Goal: Information Seeking & Learning: Find specific fact

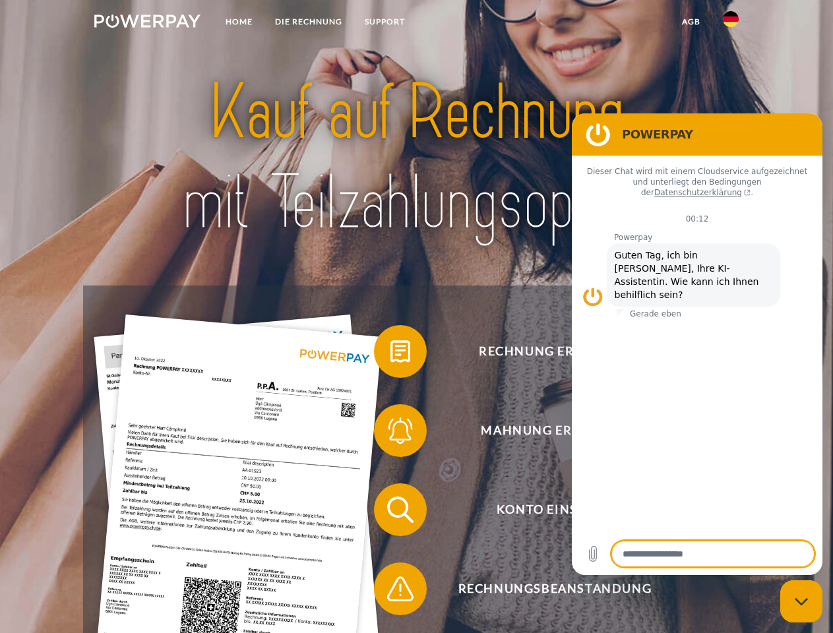
click at [147, 23] on img at bounding box center [147, 21] width 106 height 13
click at [731, 23] on img at bounding box center [731, 19] width 16 height 16
click at [691, 22] on link "agb" at bounding box center [691, 22] width 41 height 24
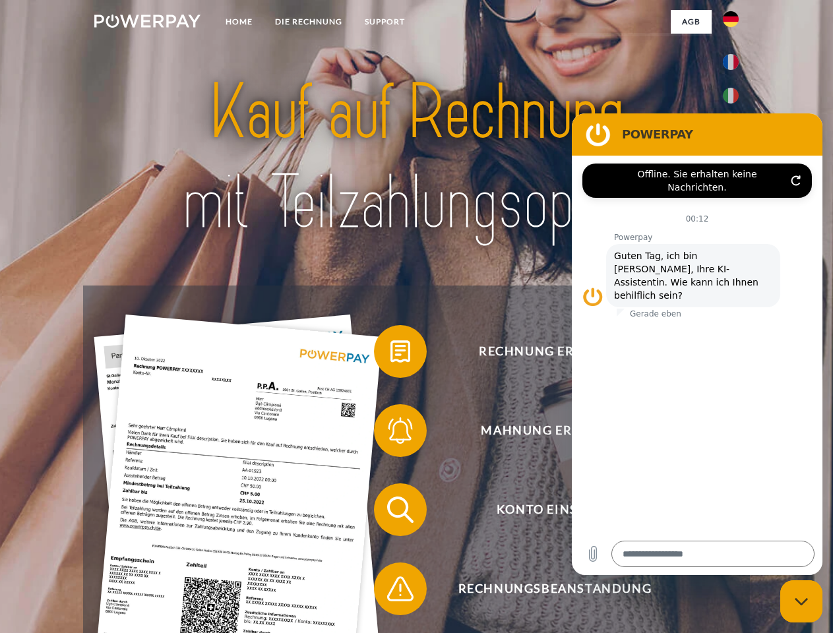
click at [391, 354] on span at bounding box center [381, 352] width 66 height 66
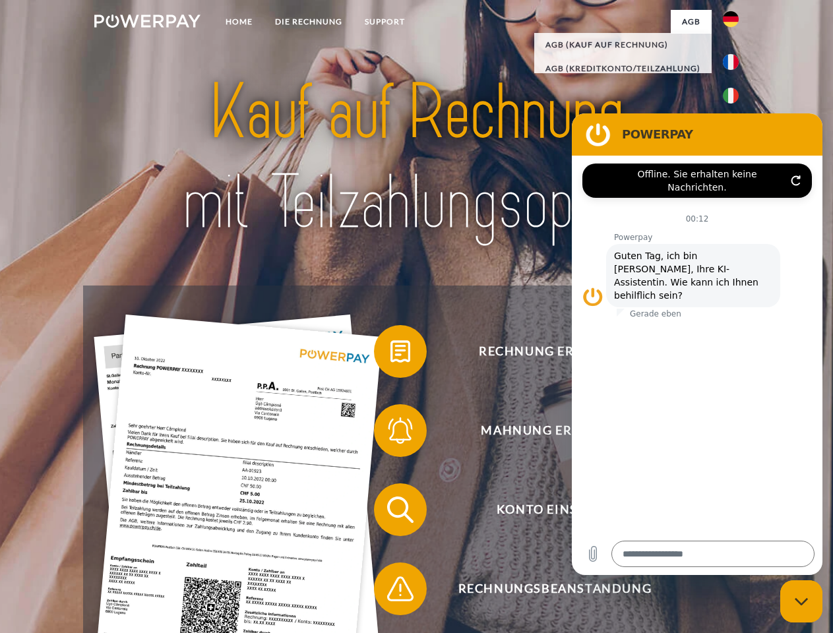
click at [391, 433] on span at bounding box center [381, 431] width 66 height 66
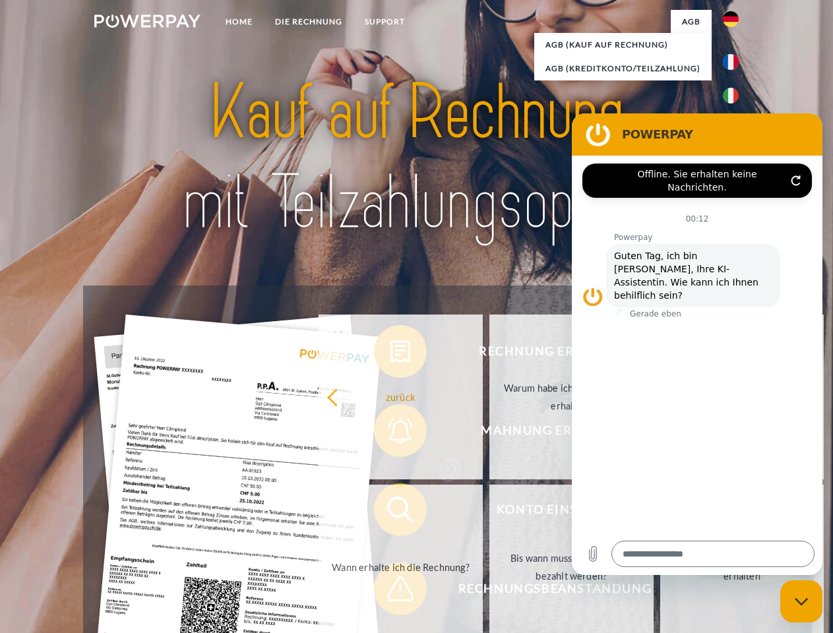
click at [490, 513] on link "Bis wann muss die Rechnung bezahlt werden?" at bounding box center [572, 567] width 164 height 165
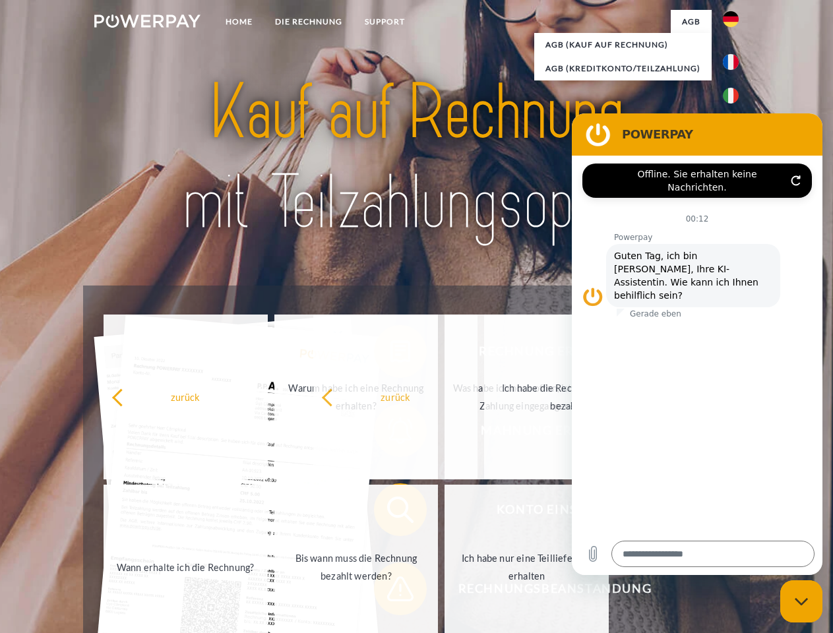
click at [391, 592] on span at bounding box center [381, 589] width 66 height 66
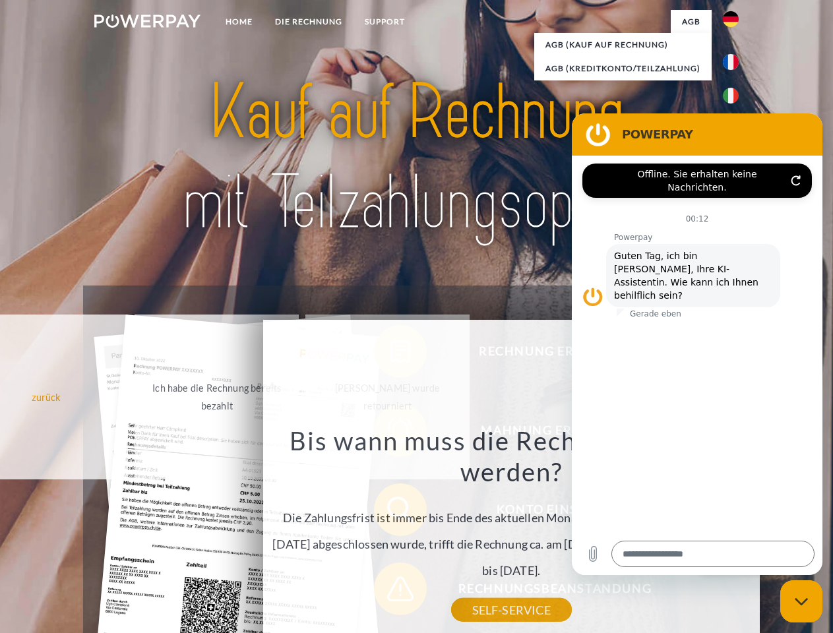
click at [802, 602] on icon "Messaging-Fenster schließen" at bounding box center [802, 602] width 14 height 9
type textarea "*"
